Goal: Task Accomplishment & Management: Use online tool/utility

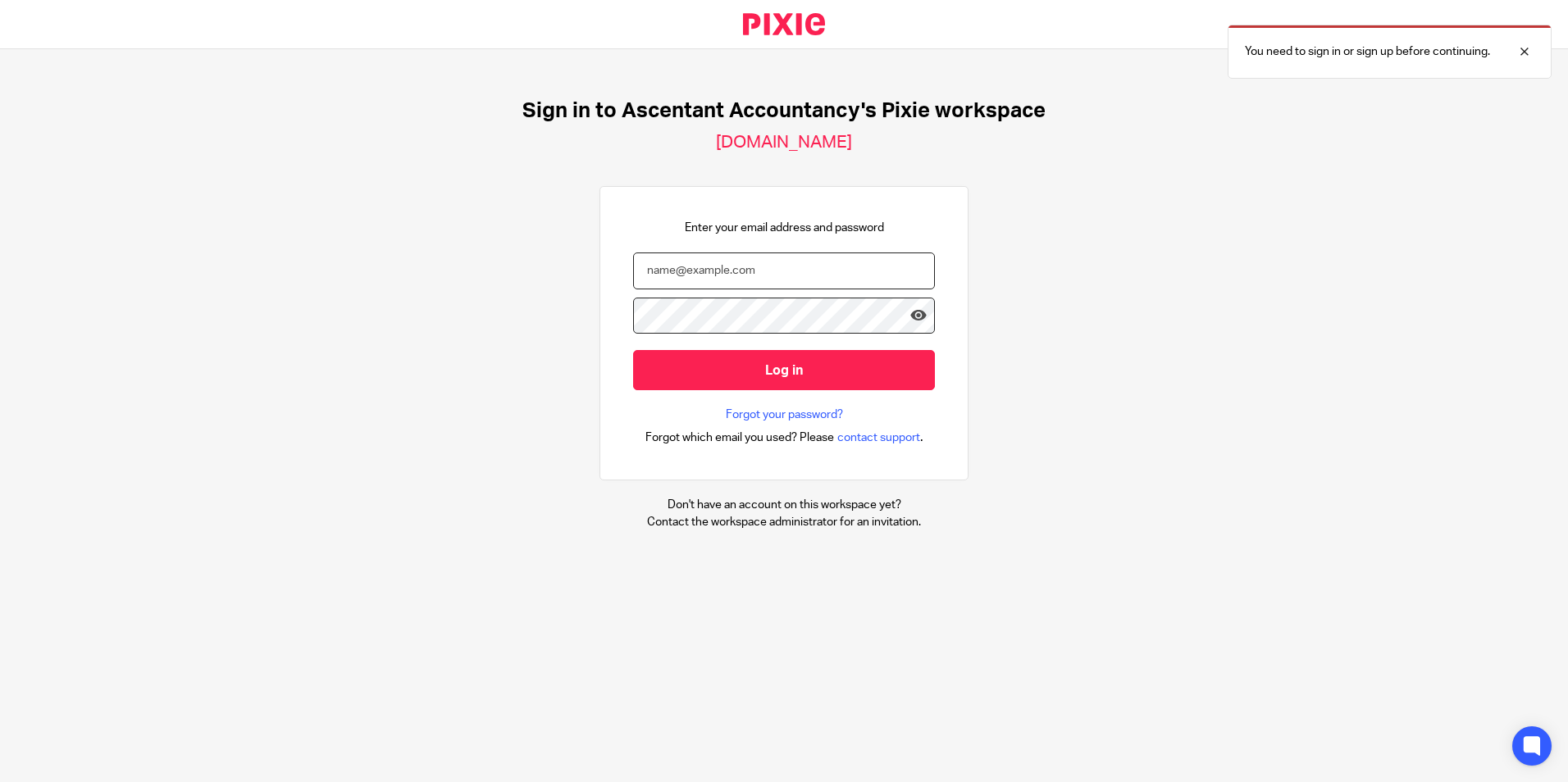
click at [670, 271] on input "email" at bounding box center [784, 270] width 302 height 37
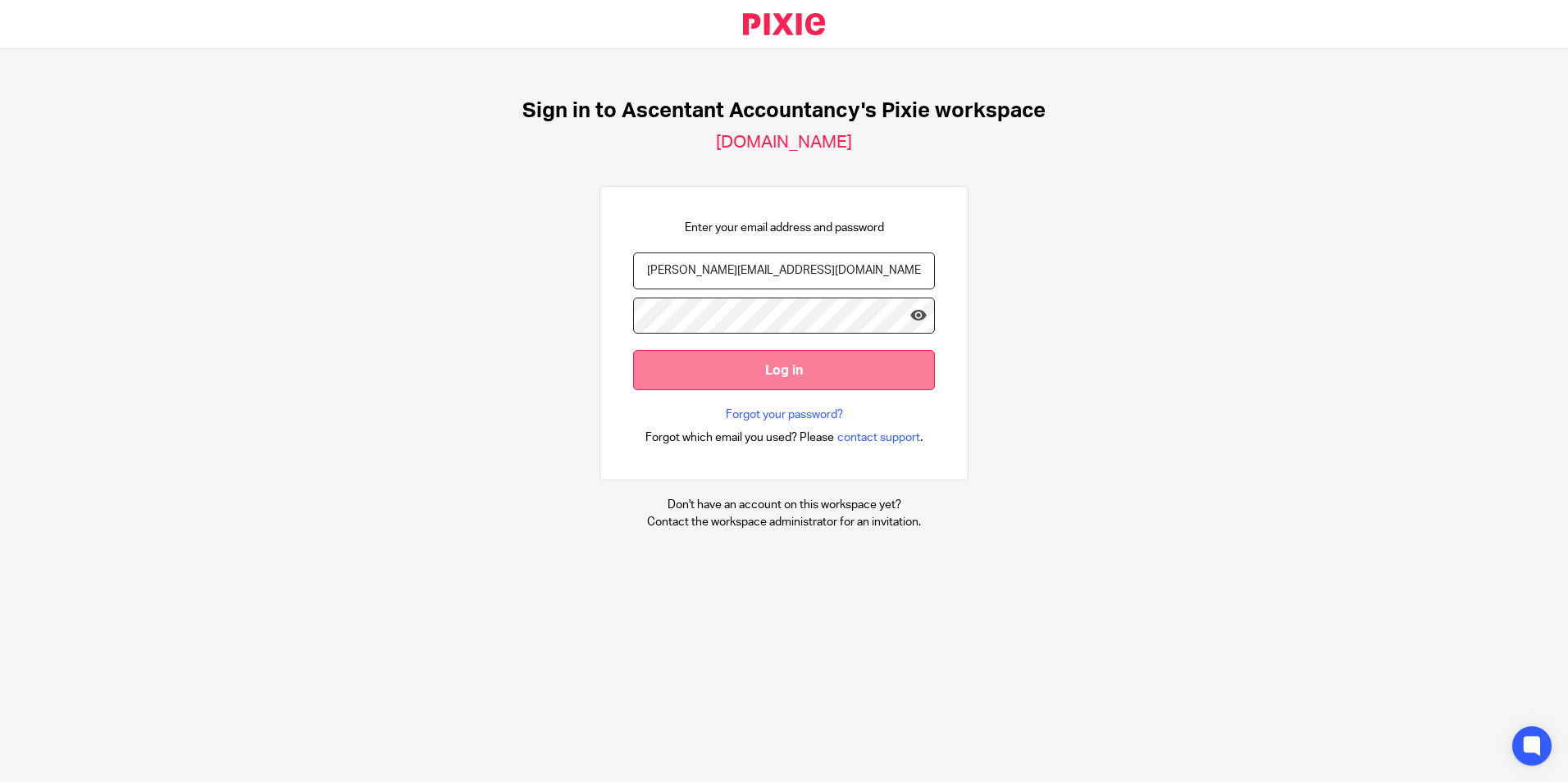
type input "p.white@ascemtant.co.uk"
click at [722, 375] on input "Log in" at bounding box center [784, 370] width 302 height 40
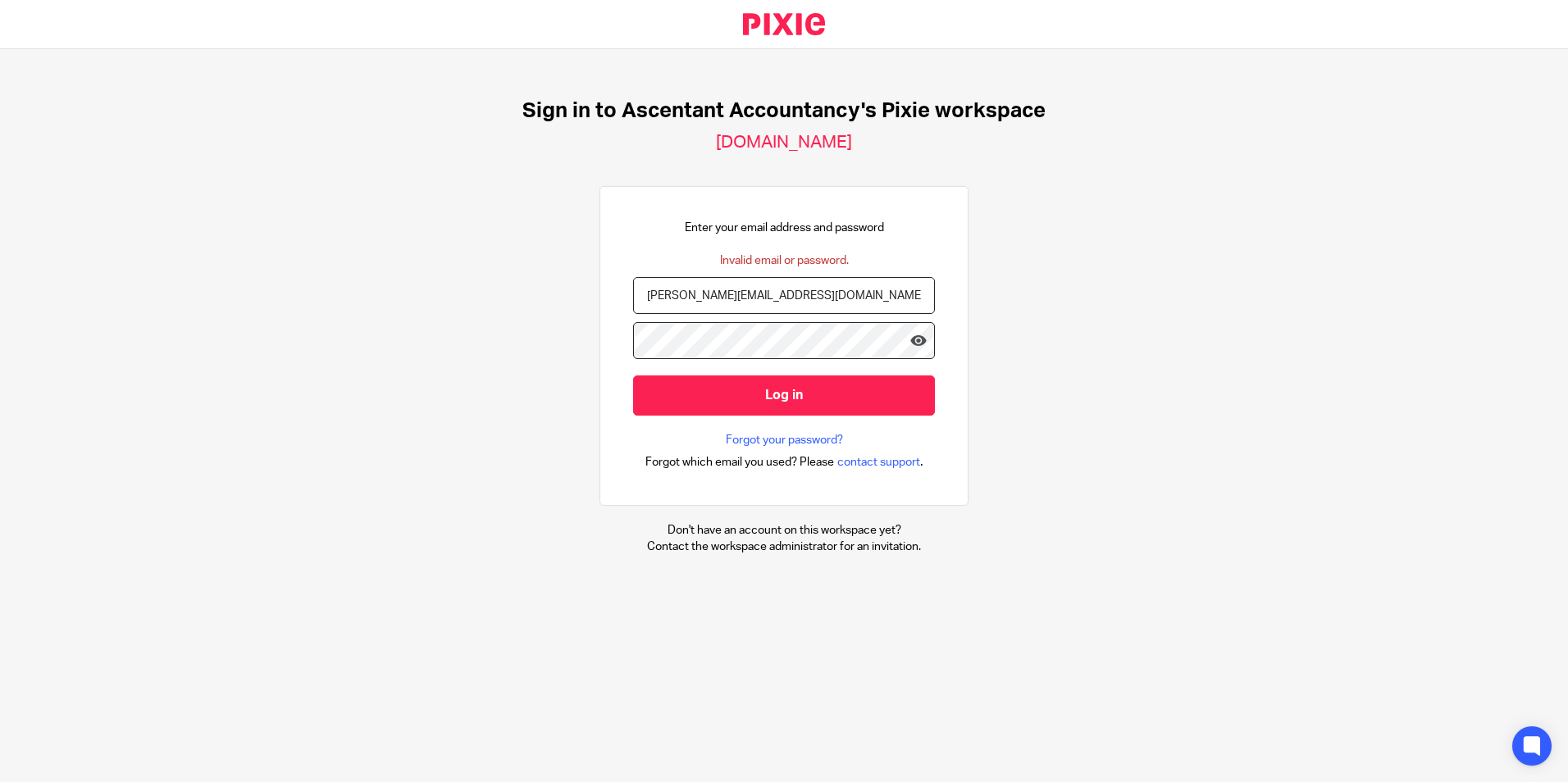
click at [1101, 344] on div "Sign in to Ascentant Accountancy's Pixie workspace ascentant-accountancy.usepix…" at bounding box center [784, 326] width 1568 height 555
click at [719, 296] on input "p.white@ascemtant.co.uk" at bounding box center [784, 295] width 302 height 37
drag, startPoint x: 777, startPoint y: 300, endPoint x: 654, endPoint y: 283, distance: 124.2
click at [654, 283] on input "p.white@asceant.co.uk" at bounding box center [784, 295] width 302 height 37
type input "p"
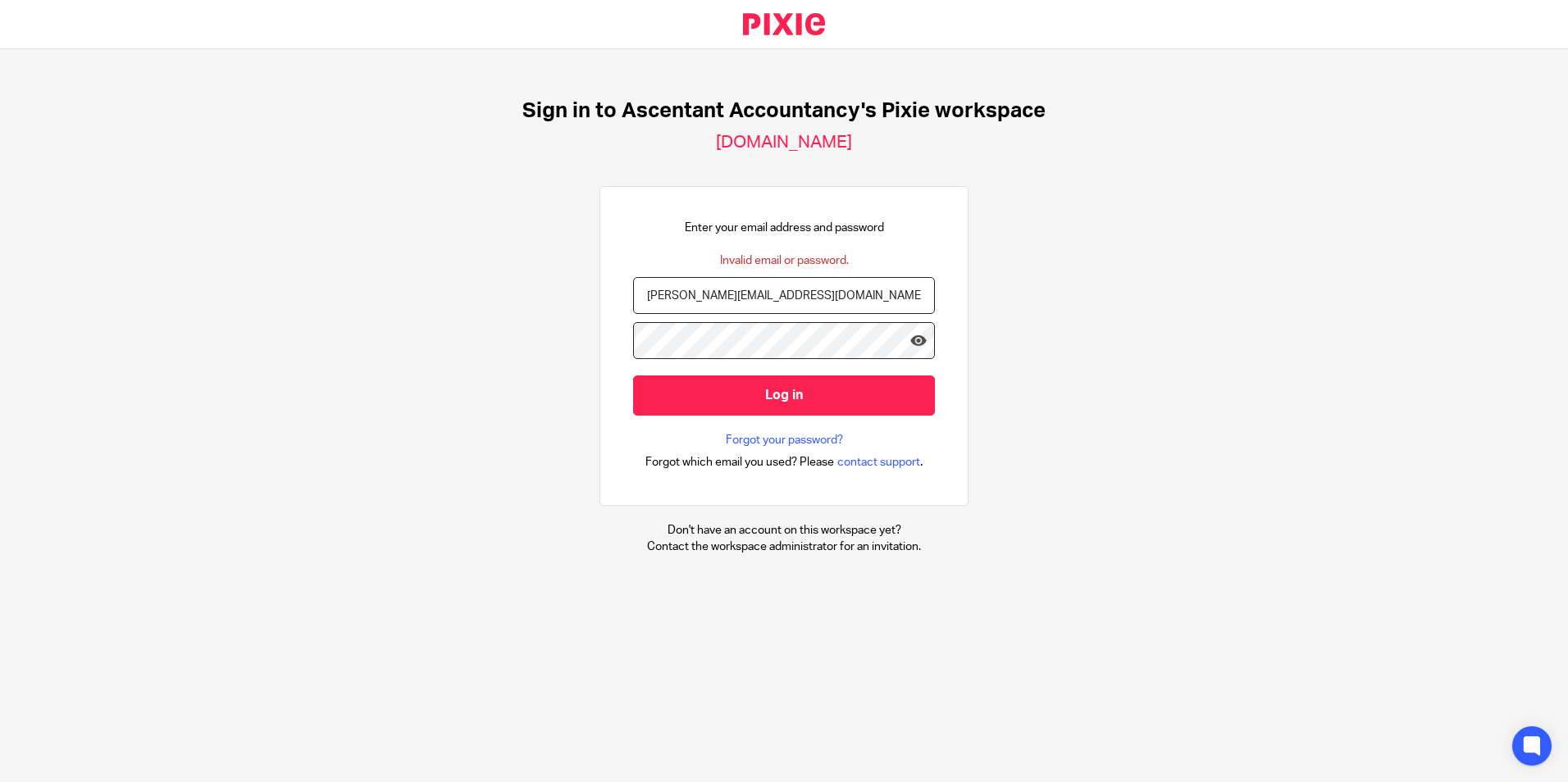
type input "p.white@ascentant.co.uk"
click at [734, 397] on input "Log in" at bounding box center [784, 395] width 302 height 40
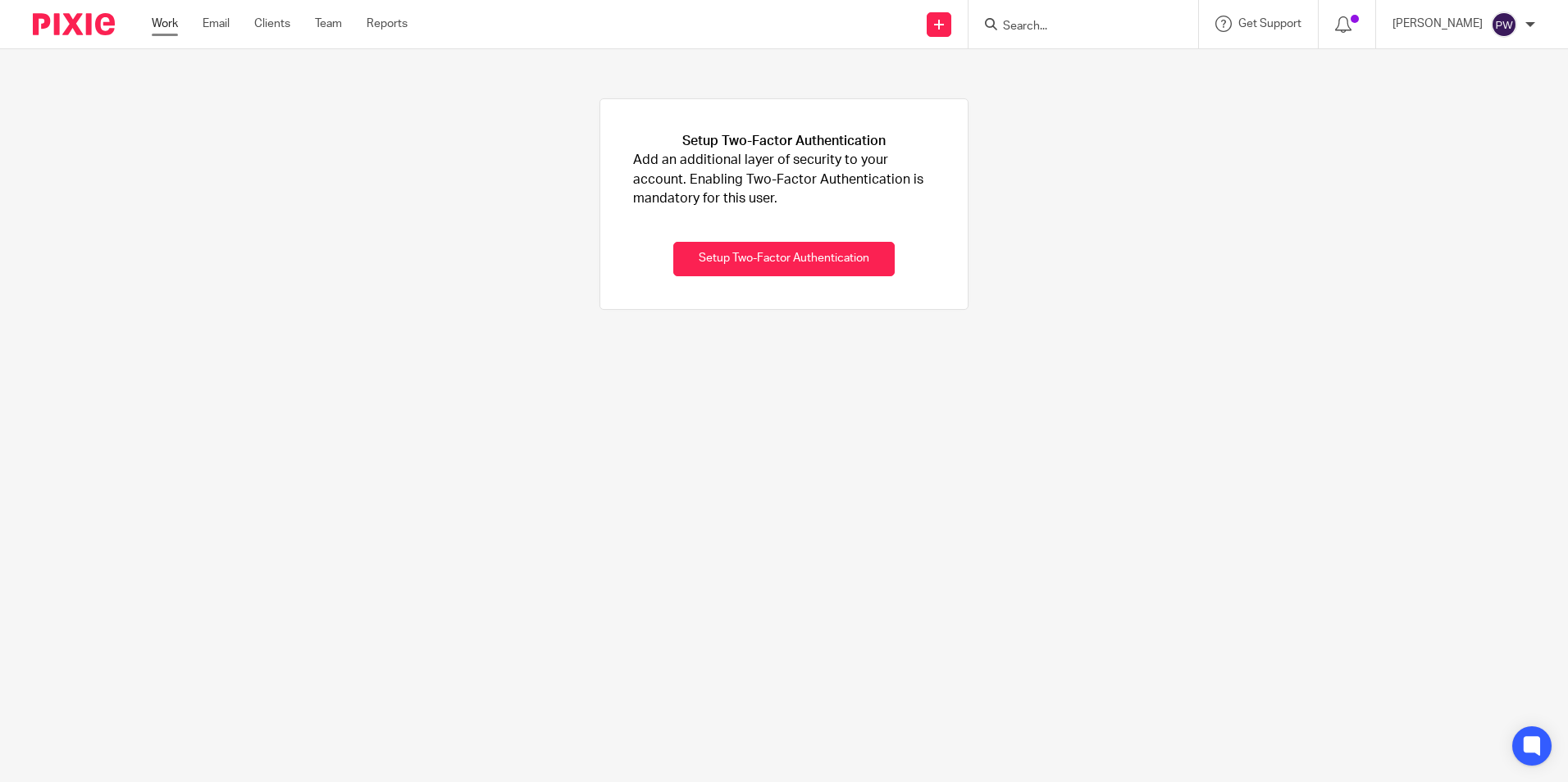
click at [165, 24] on link "Work" at bounding box center [165, 23] width 26 height 16
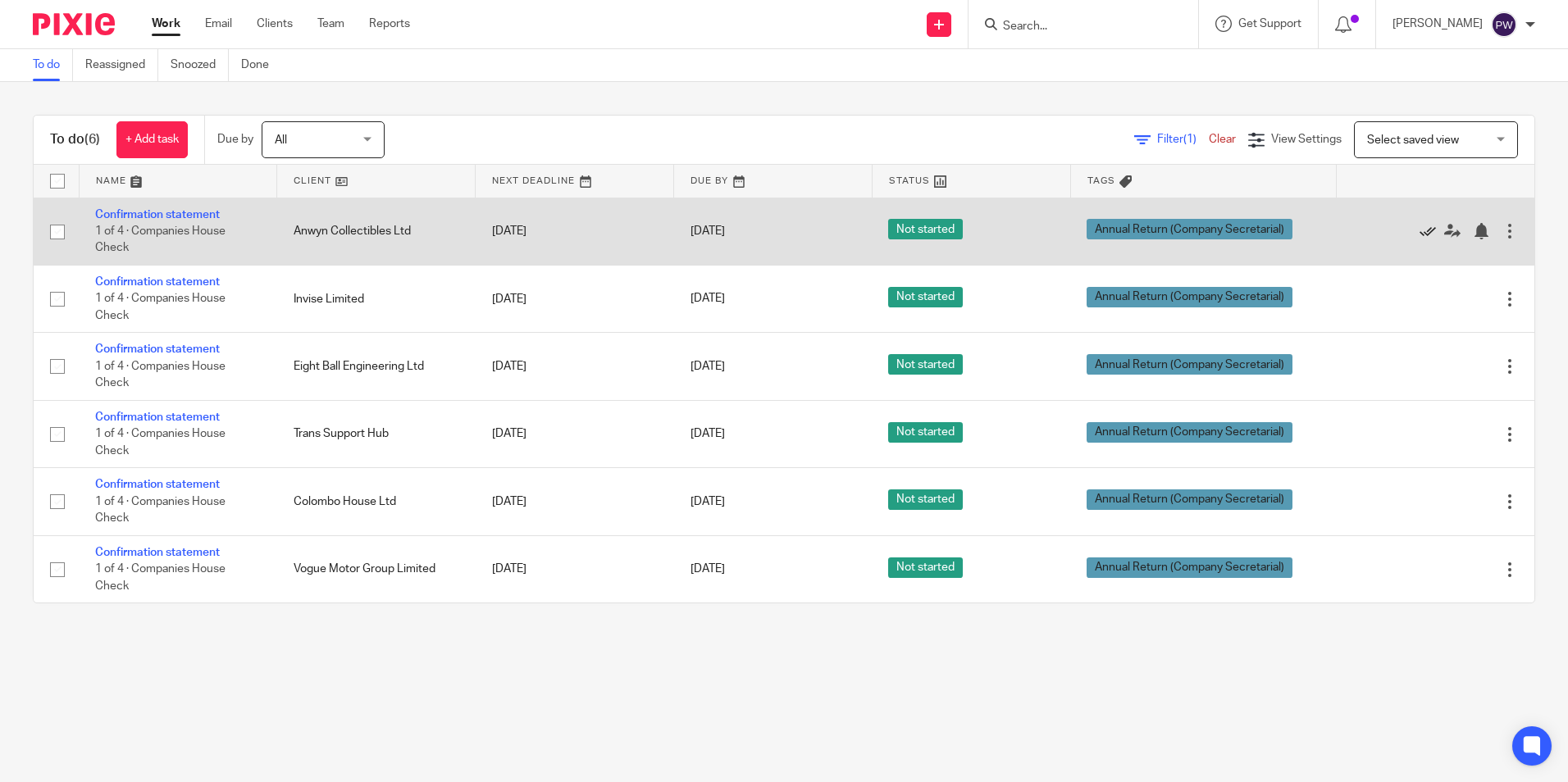
click at [1420, 227] on icon at bounding box center [1428, 231] width 16 height 16
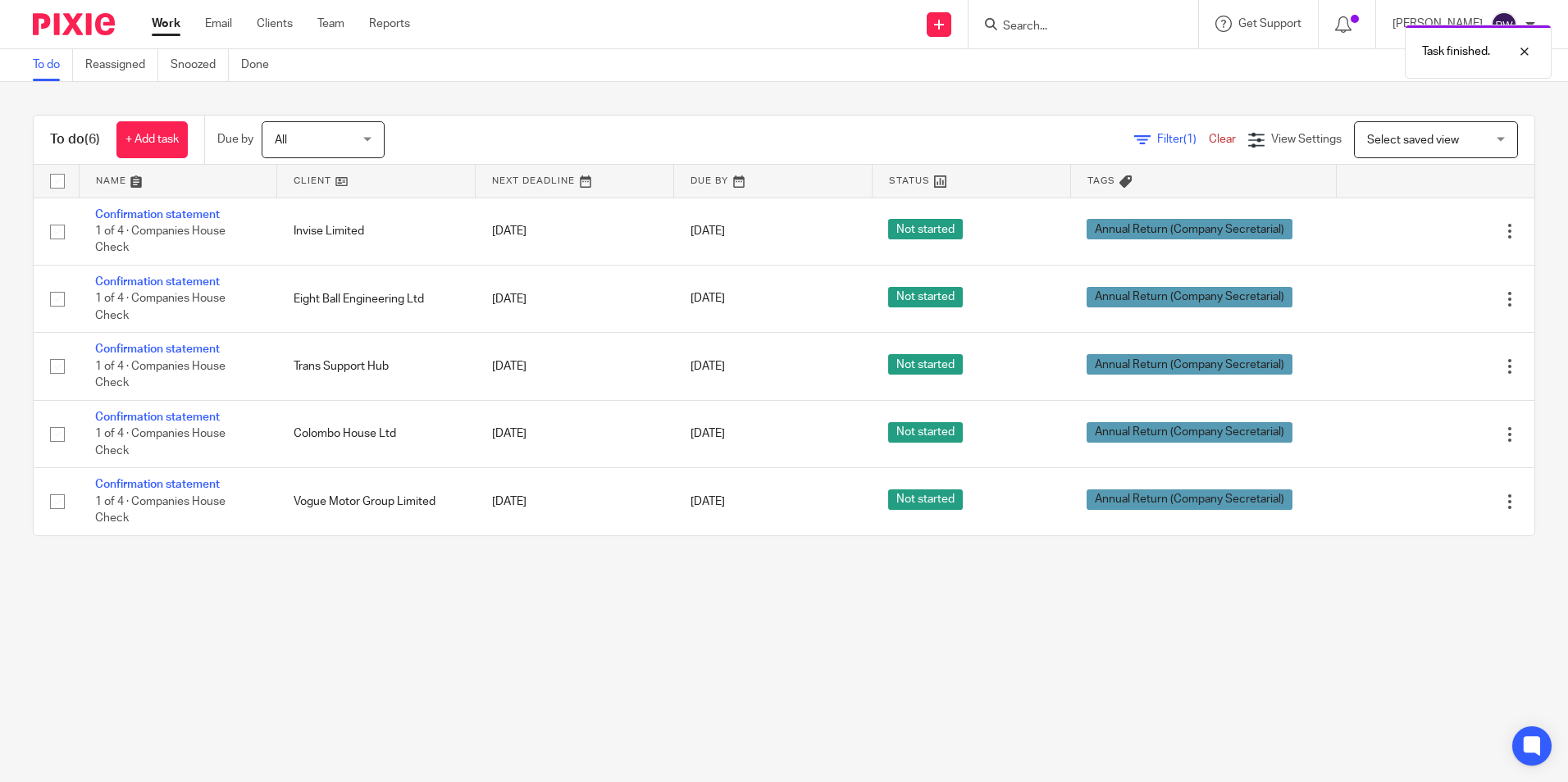
click at [1420, 227] on icon at bounding box center [1428, 231] width 16 height 16
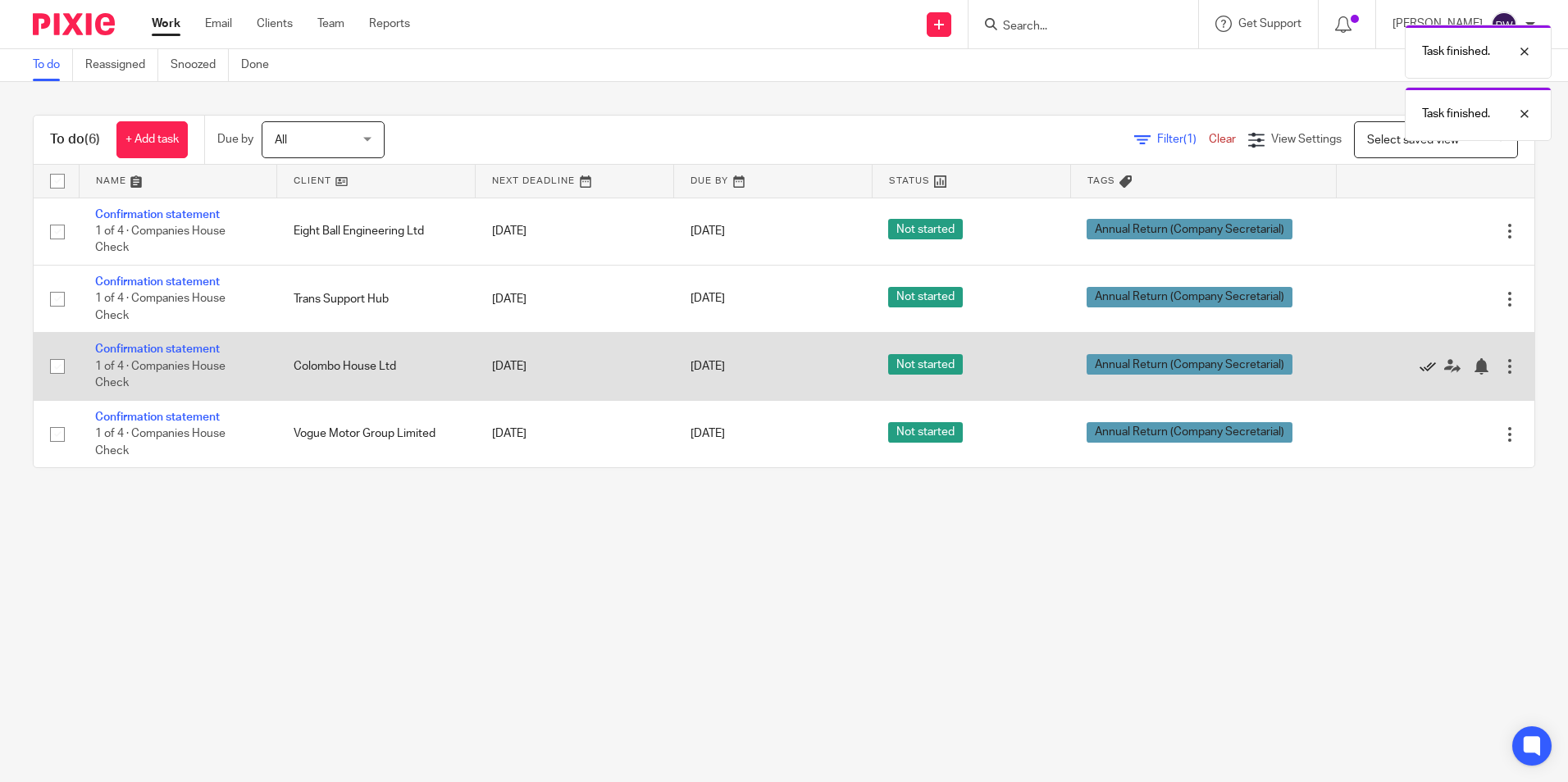
click at [1420, 368] on icon at bounding box center [1428, 366] width 16 height 16
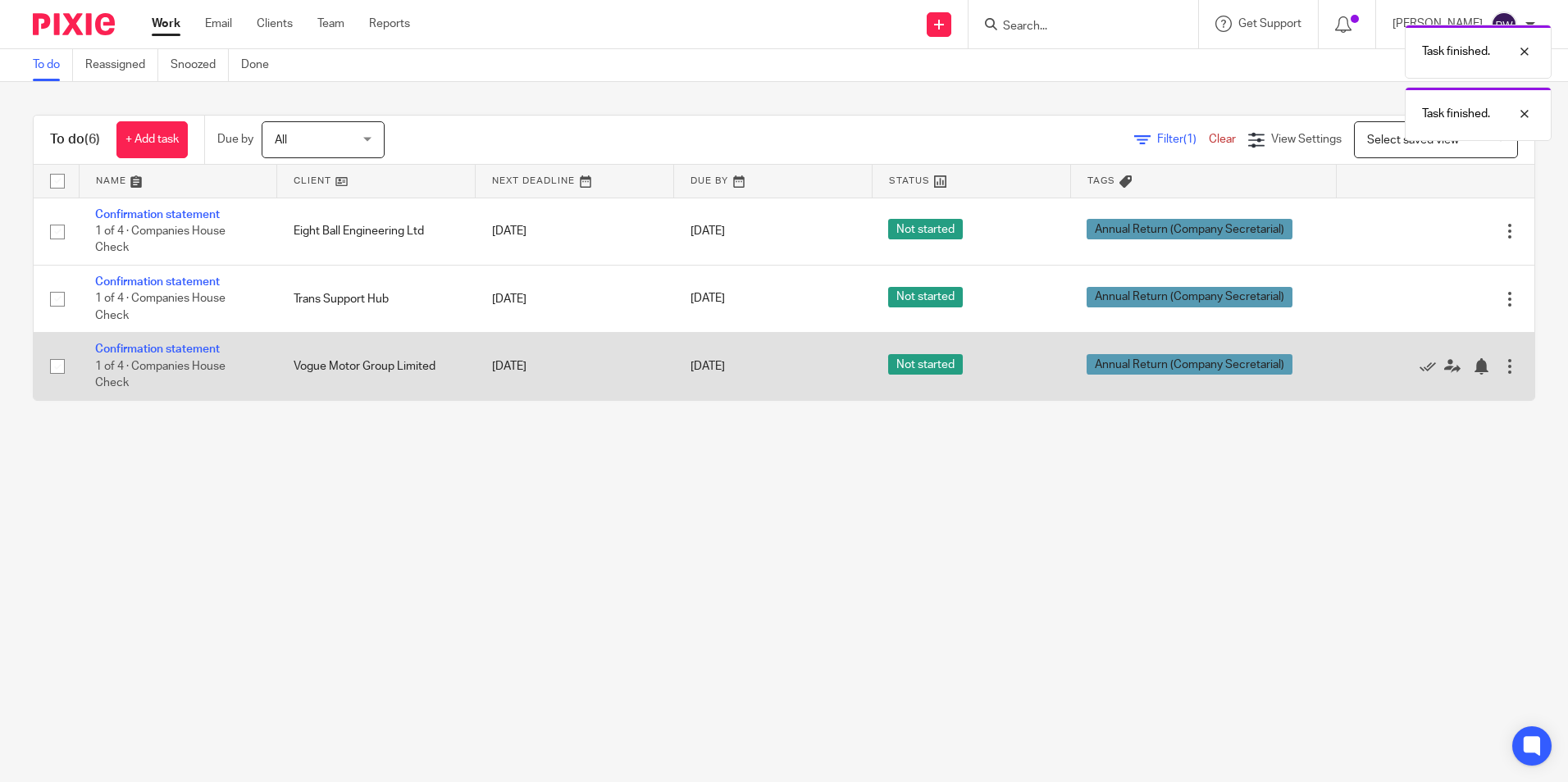
drag, startPoint x: 352, startPoint y: 303, endPoint x: 477, endPoint y: 371, distance: 142.3
click at [351, 303] on td "Trans Support Hub" at bounding box center [376, 298] width 198 height 67
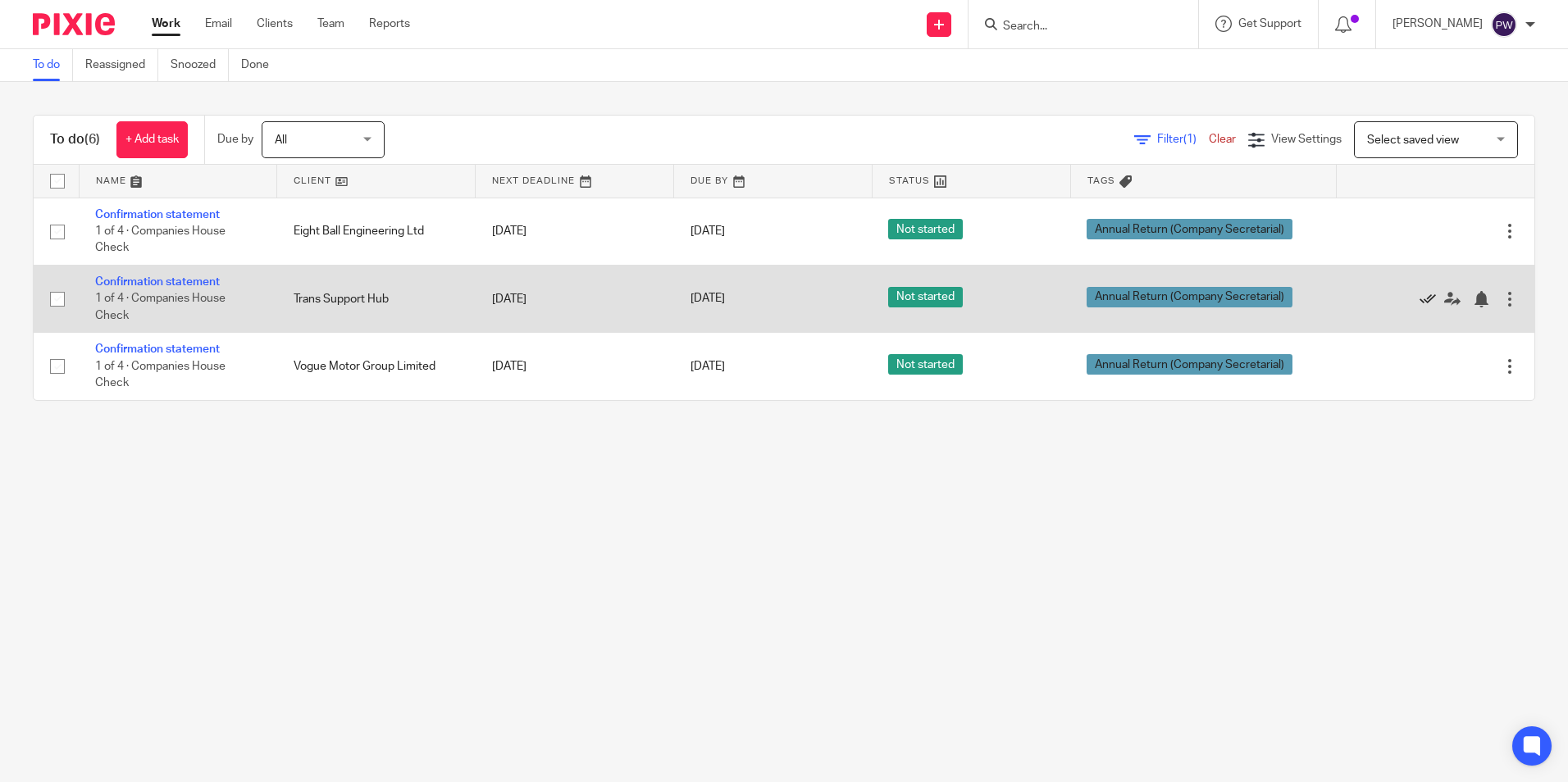
click at [1420, 299] on icon at bounding box center [1428, 299] width 16 height 16
